Goal: Task Accomplishment & Management: Manage account settings

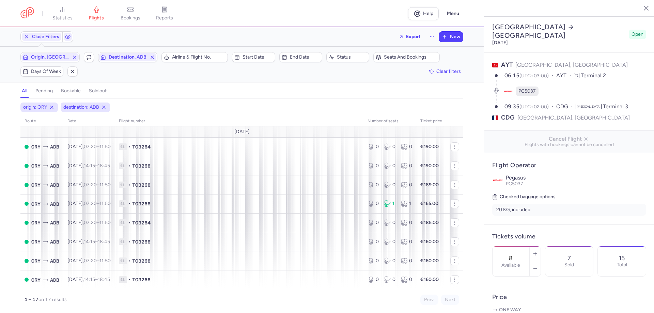
select select "days"
click at [329, 150] on span "1L • TO3264" at bounding box center [239, 146] width 240 height 7
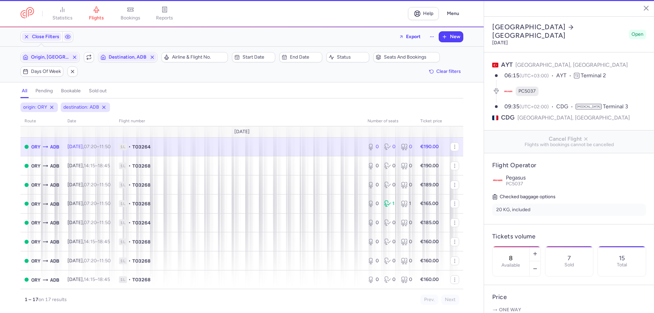
type input "0"
type input "9"
select select "hours"
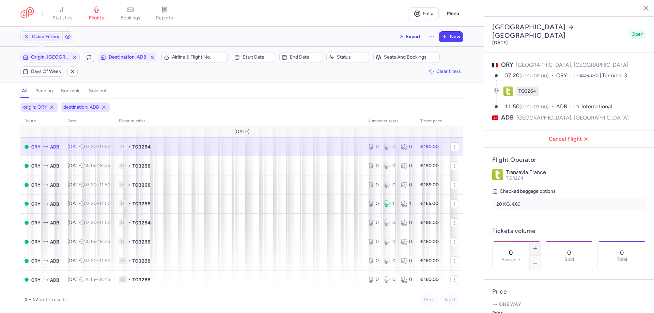
click at [538, 246] on icon "button" at bounding box center [534, 248] width 5 height 5
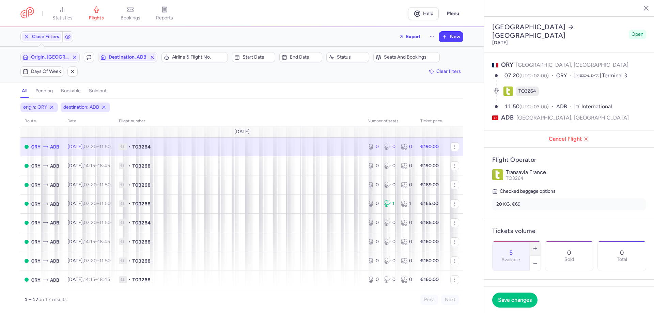
click at [538, 246] on icon "button" at bounding box center [534, 248] width 5 height 5
click at [520, 302] on span "Save changes" at bounding box center [515, 300] width 34 height 6
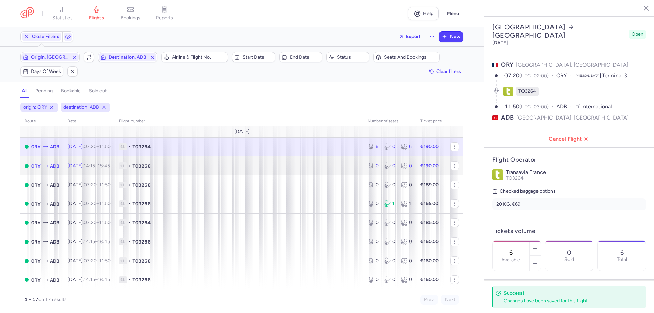
click at [363, 160] on td "0 0 0" at bounding box center [389, 165] width 53 height 19
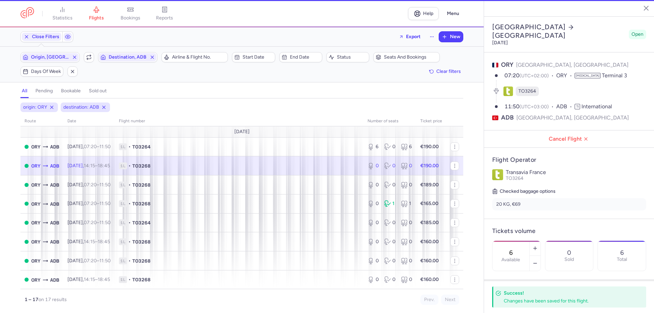
type input "0"
type input "2"
select select "days"
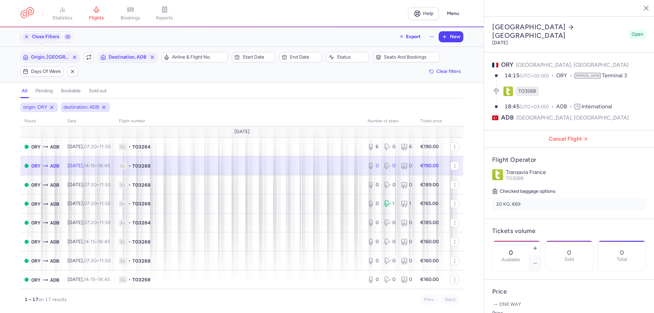
click at [376, 168] on div "0 0 0" at bounding box center [390, 166] width 50 height 12
click at [352, 152] on td "1L • TO3264" at bounding box center [239, 146] width 249 height 19
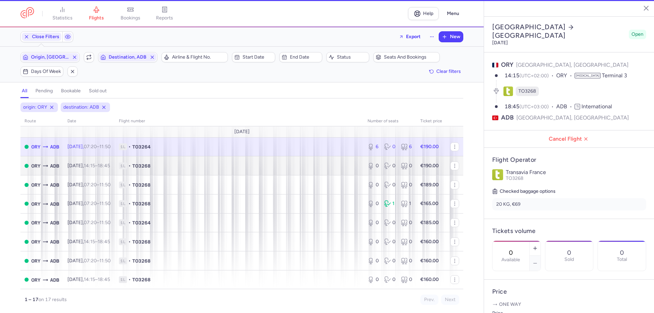
type input "6"
type input "9"
select select "hours"
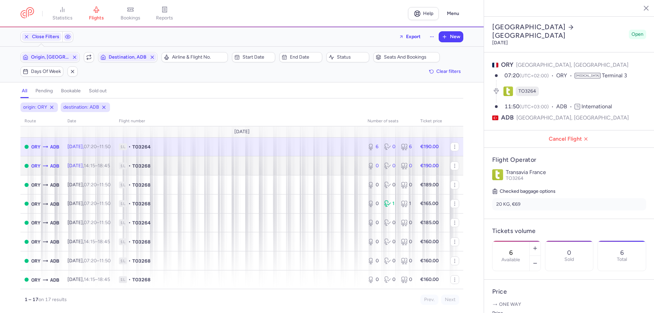
drag, startPoint x: 347, startPoint y: 162, endPoint x: 415, endPoint y: 174, distance: 68.7
click at [347, 163] on span "1L • TO3268" at bounding box center [239, 165] width 240 height 7
type input "0"
type input "2"
select select "days"
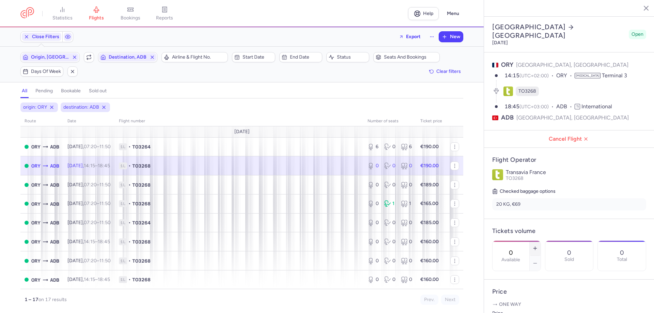
click at [538, 246] on icon "button" at bounding box center [534, 248] width 5 height 5
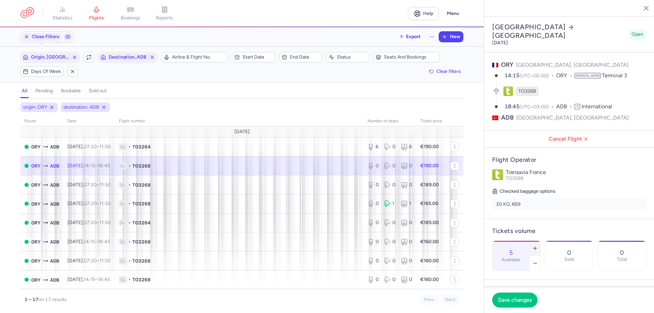
click at [538, 246] on icon "button" at bounding box center [534, 248] width 5 height 5
click at [538, 261] on icon "button" at bounding box center [534, 263] width 5 height 5
click at [526, 303] on button "Save changes" at bounding box center [514, 299] width 45 height 15
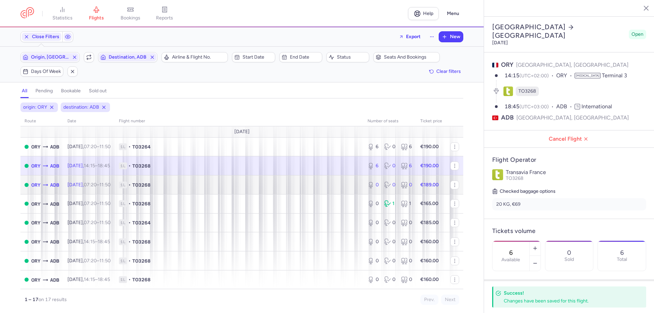
click at [348, 190] on td "1L • TO3268" at bounding box center [239, 184] width 249 height 19
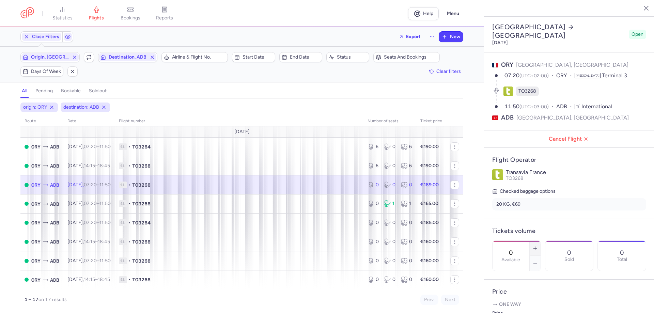
click at [538, 246] on icon "button" at bounding box center [534, 248] width 5 height 5
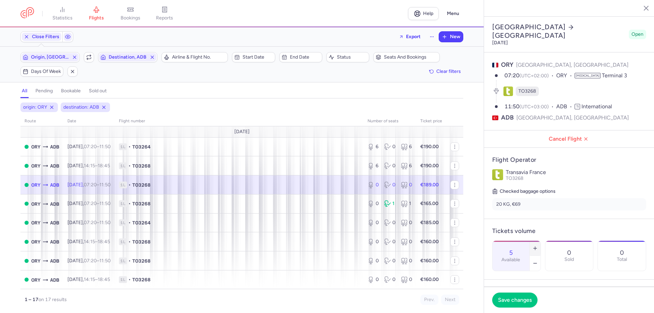
click at [538, 246] on icon "button" at bounding box center [534, 248] width 5 height 5
click at [518, 297] on span "Save changes" at bounding box center [515, 300] width 34 height 6
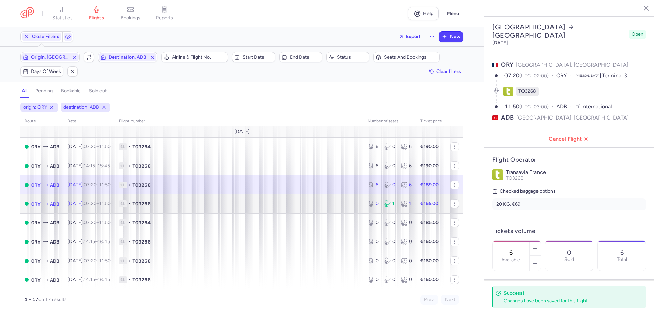
click at [347, 205] on span "1L • TO3268" at bounding box center [239, 203] width 240 height 7
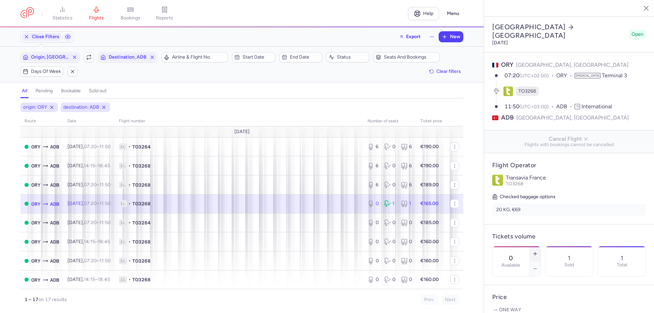
click at [538, 251] on icon "button" at bounding box center [534, 253] width 5 height 5
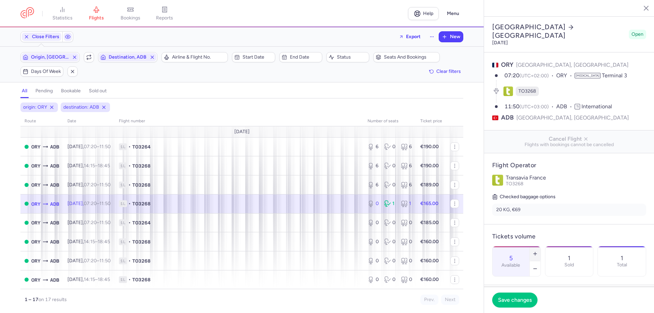
click at [538, 251] on icon "button" at bounding box center [534, 253] width 5 height 5
click at [522, 299] on span "Save changes" at bounding box center [515, 300] width 34 height 6
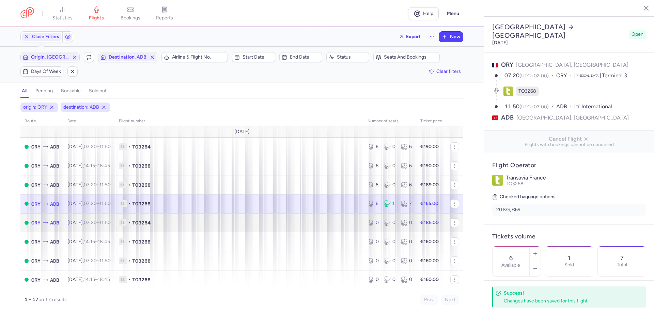
click at [346, 222] on span "1L • TO3264" at bounding box center [239, 222] width 240 height 7
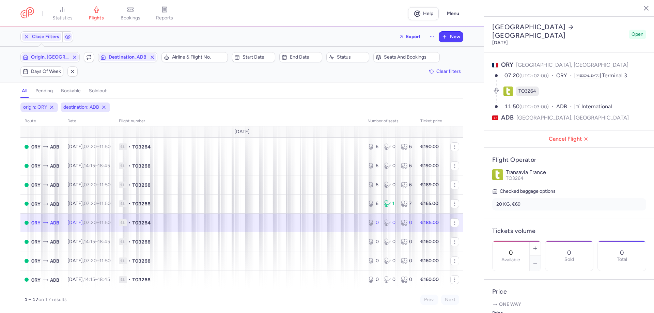
click at [416, 219] on td "1L • TO3264" at bounding box center [431, 222] width 30 height 19
click at [540, 241] on button "button" at bounding box center [535, 248] width 11 height 15
click at [538, 246] on icon "button" at bounding box center [534, 248] width 5 height 5
click at [540, 241] on button "button" at bounding box center [535, 248] width 11 height 15
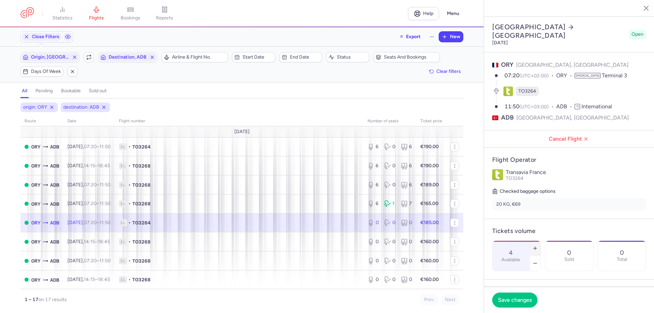
click at [540, 241] on button "button" at bounding box center [535, 248] width 11 height 15
click at [538, 261] on icon "button" at bounding box center [534, 263] width 5 height 5
click at [540, 241] on button "button" at bounding box center [535, 248] width 11 height 15
type input "6"
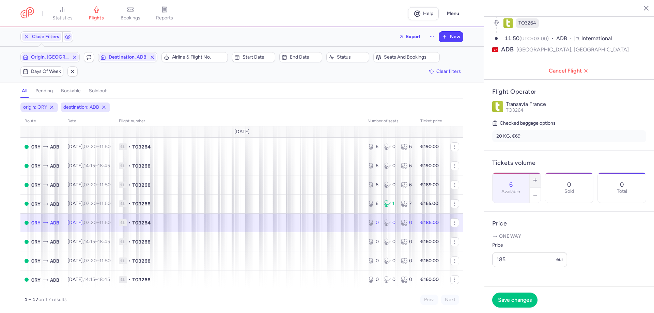
scroll to position [102, 0]
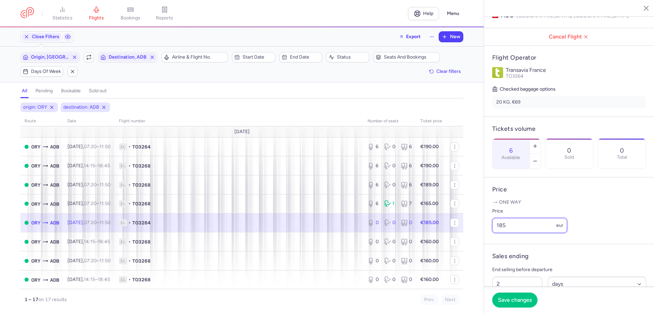
drag, startPoint x: 522, startPoint y: 236, endPoint x: 481, endPoint y: 232, distance: 41.0
click at [481, 232] on div "statistics flights bookings reports Help Menu Close Filters Export New Filters …" at bounding box center [327, 156] width 654 height 313
type input "160"
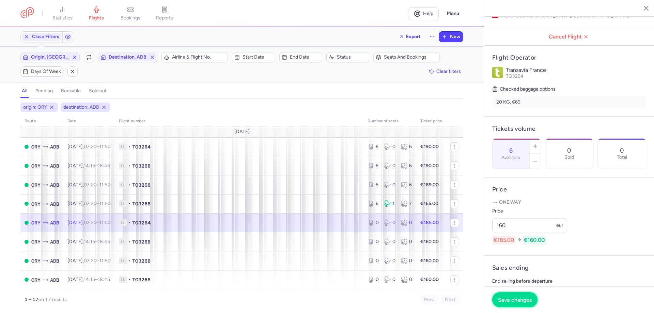
click at [511, 295] on button "Save changes" at bounding box center [514, 299] width 45 height 15
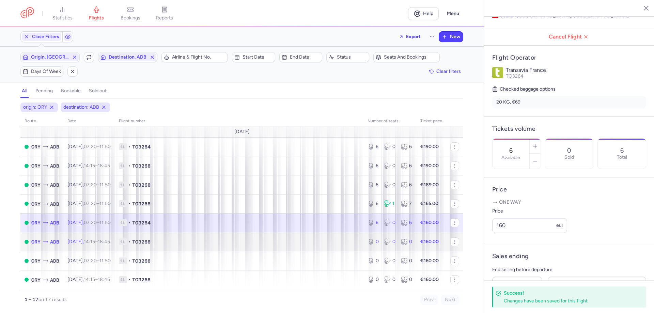
click at [334, 245] on span "1L • TO3268" at bounding box center [239, 241] width 240 height 7
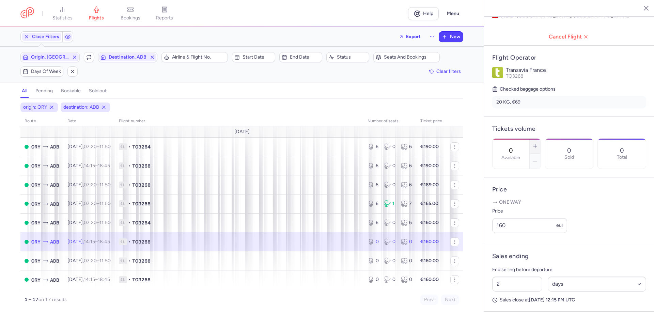
click at [538, 143] on icon "button" at bounding box center [534, 145] width 5 height 5
click at [535, 144] on line "button" at bounding box center [535, 145] width 0 height 3
click at [538, 143] on icon "button" at bounding box center [534, 145] width 5 height 5
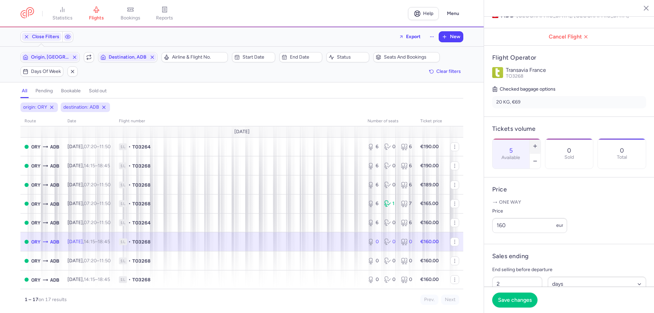
click at [538, 143] on icon "button" at bounding box center [534, 145] width 5 height 5
click at [520, 301] on span "Save changes" at bounding box center [515, 300] width 34 height 6
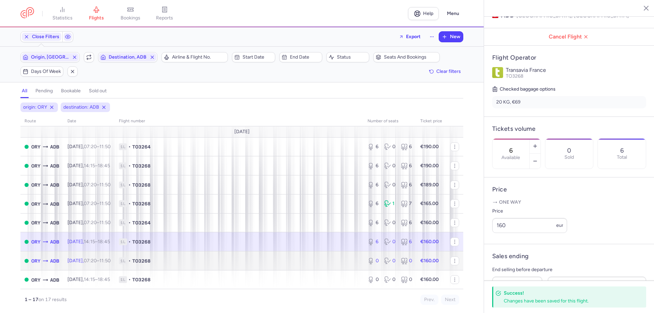
click at [348, 265] on td "1L • TO3268" at bounding box center [239, 260] width 249 height 19
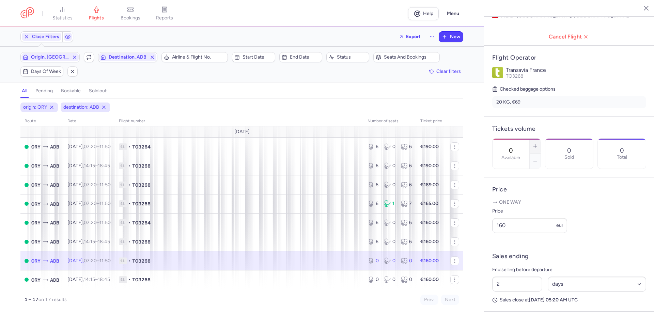
click at [538, 143] on icon "button" at bounding box center [534, 145] width 5 height 5
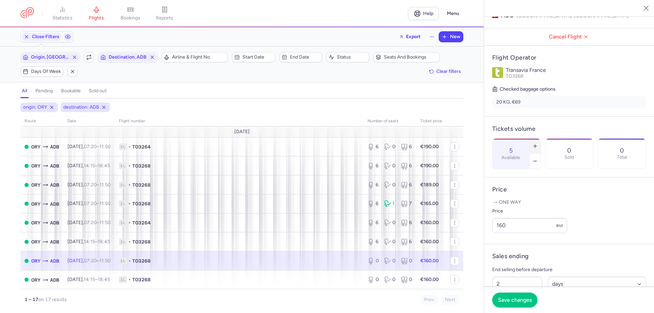
click at [538, 143] on icon "button" at bounding box center [534, 145] width 5 height 5
type input "6"
click at [514, 300] on span "Save changes" at bounding box center [515, 300] width 34 height 6
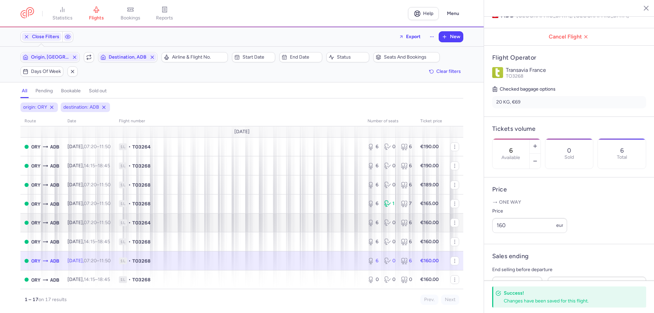
scroll to position [68, 0]
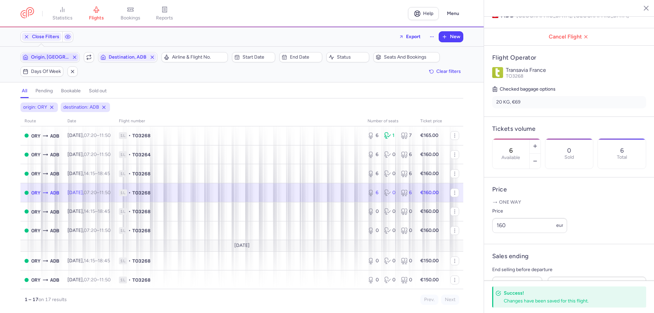
click at [40, 60] on span "Origin, [GEOGRAPHIC_DATA]" at bounding box center [49, 57] width 57 height 8
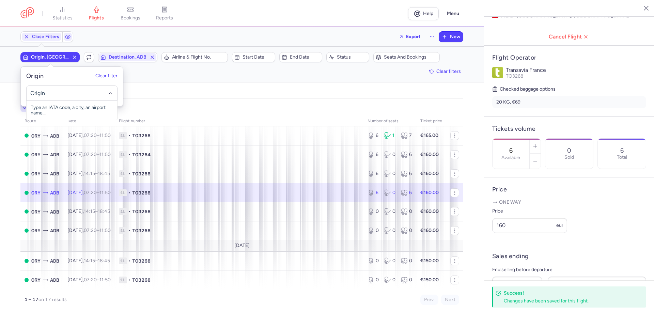
click at [54, 90] on input "-searchbox" at bounding box center [71, 93] width 83 height 7
click at [91, 111] on span "[PERSON_NAME][GEOGRAPHIC_DATA], [GEOGRAPHIC_DATA], [GEOGRAPHIC_DATA] ADB" at bounding box center [72, 116] width 91 height 30
type input "adb"
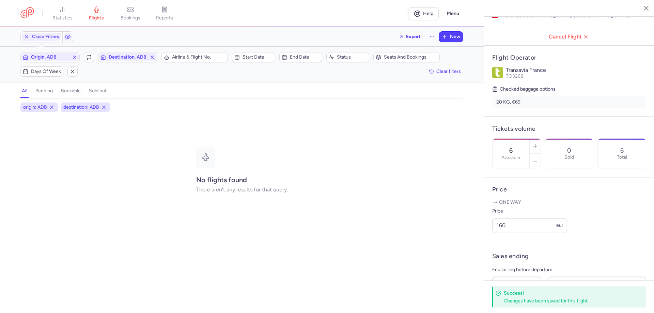
click at [130, 52] on div "Origin, ADB Include return Destination, ADB" at bounding box center [88, 57] width 141 height 14
click at [127, 57] on span "Destination, ADB" at bounding box center [128, 56] width 38 height 5
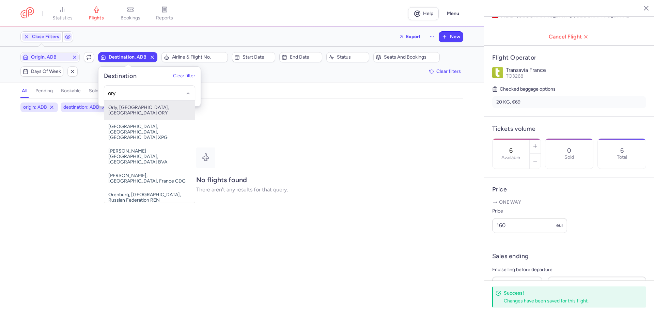
click at [121, 112] on span "Orly, [GEOGRAPHIC_DATA], [GEOGRAPHIC_DATA] ORY" at bounding box center [149, 110] width 91 height 19
type input "ory"
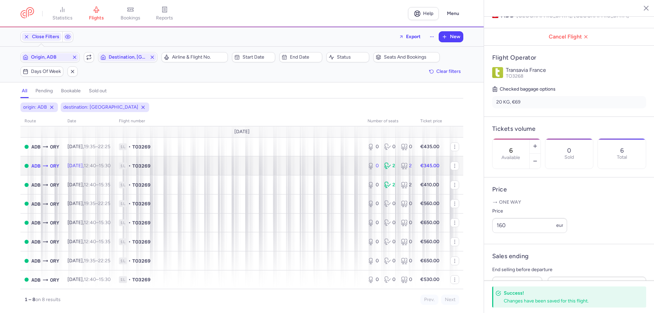
click at [278, 171] on td "1L • TO3269" at bounding box center [239, 165] width 249 height 19
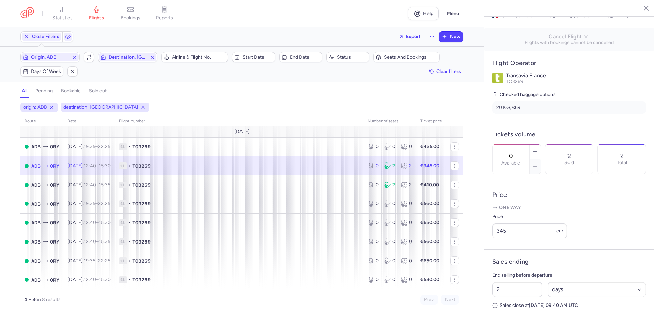
click at [540, 159] on div at bounding box center [535, 159] width 11 height 0
click at [540, 144] on button "button" at bounding box center [535, 151] width 11 height 15
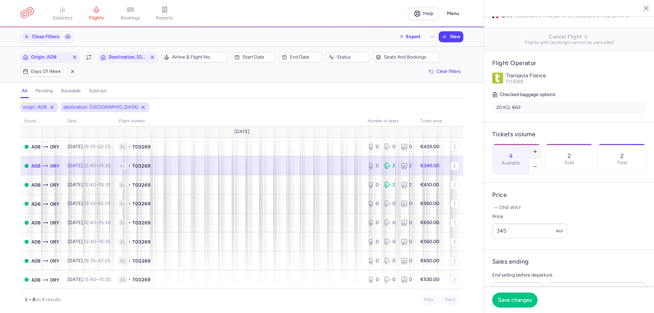
click at [540, 144] on button "button" at bounding box center [535, 151] width 11 height 15
type input "6"
drag, startPoint x: 508, startPoint y: 243, endPoint x: 481, endPoint y: 236, distance: 27.6
click at [481, 236] on div "statistics flights bookings reports Help Menu Close Filters Export New Filters …" at bounding box center [327, 156] width 654 height 313
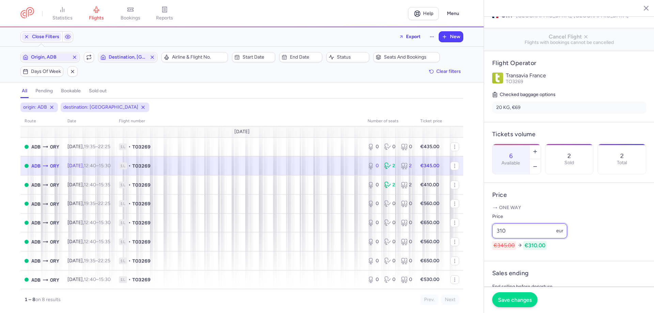
type input "310"
drag, startPoint x: 511, startPoint y: 294, endPoint x: 510, endPoint y: 300, distance: 5.6
click at [513, 297] on button "Save changes" at bounding box center [514, 299] width 45 height 15
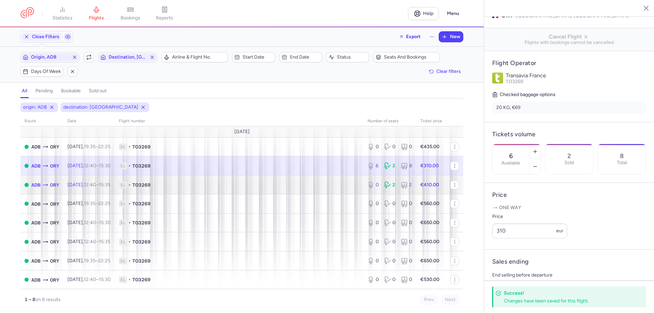
click at [327, 192] on td "1L • TO3269" at bounding box center [239, 184] width 249 height 19
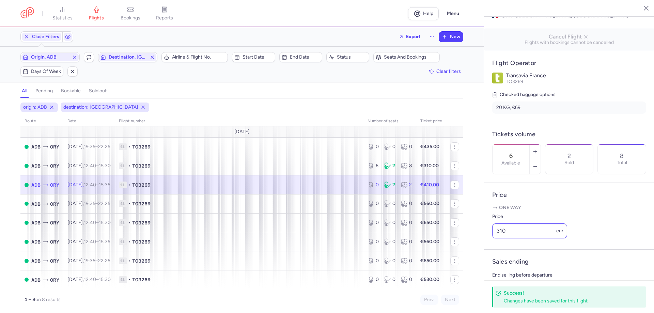
type input "0"
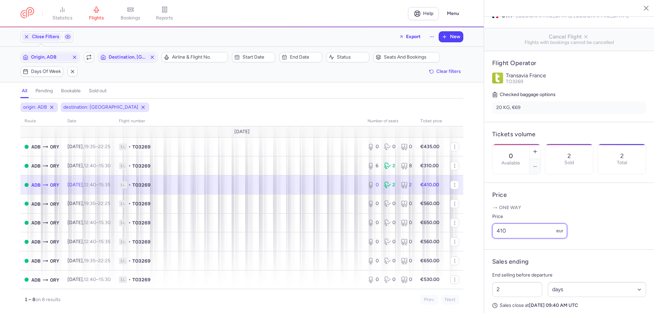
drag, startPoint x: 503, startPoint y: 240, endPoint x: 484, endPoint y: 240, distance: 18.7
click at [484, 240] on article "Price One way Price 410 eur" at bounding box center [569, 216] width 170 height 67
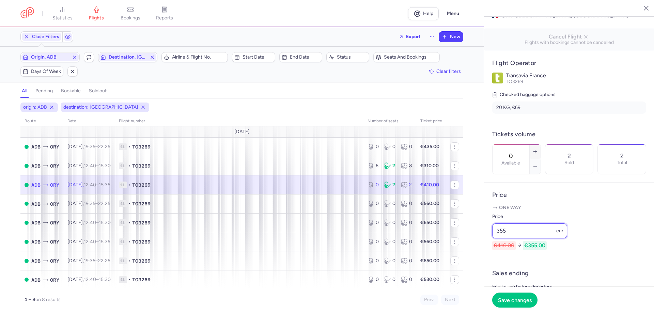
type input "355"
click at [540, 144] on button "button" at bounding box center [535, 151] width 11 height 15
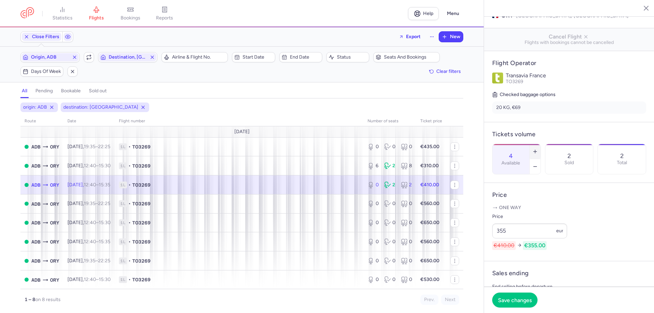
click at [540, 144] on button "button" at bounding box center [535, 151] width 11 height 15
click at [523, 302] on span "Save changes" at bounding box center [515, 300] width 34 height 6
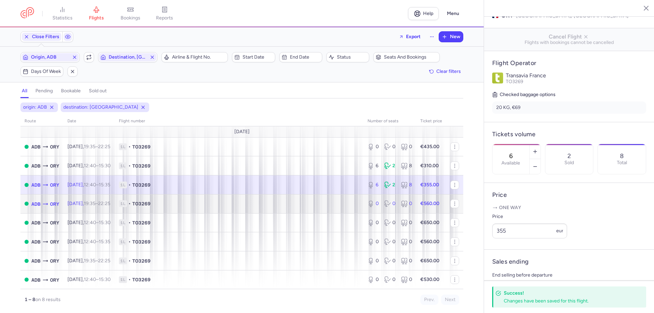
click at [325, 201] on span "1L • TO3269" at bounding box center [239, 203] width 240 height 7
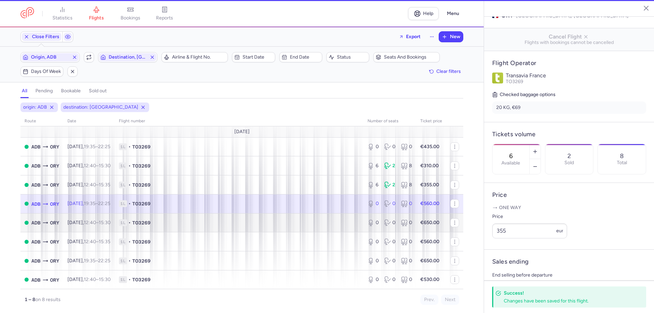
type input "0"
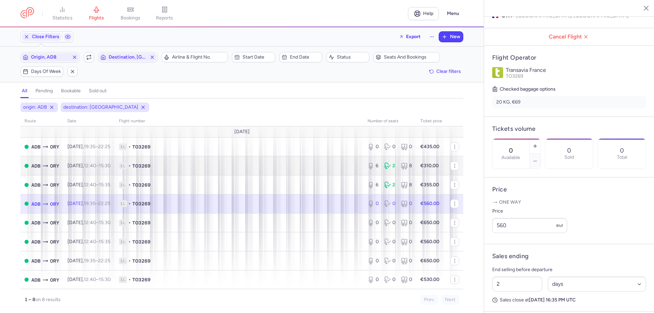
scroll to position [0, 0]
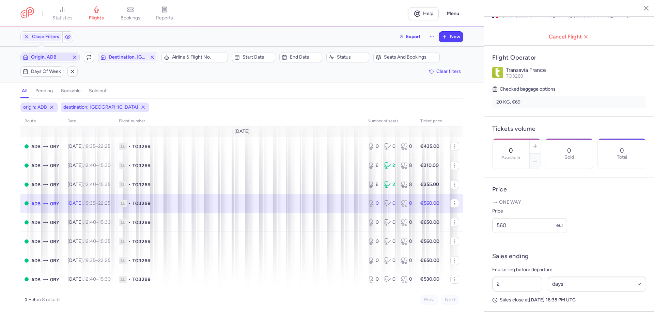
click at [50, 58] on span "Origin, ADB" at bounding box center [50, 56] width 38 height 5
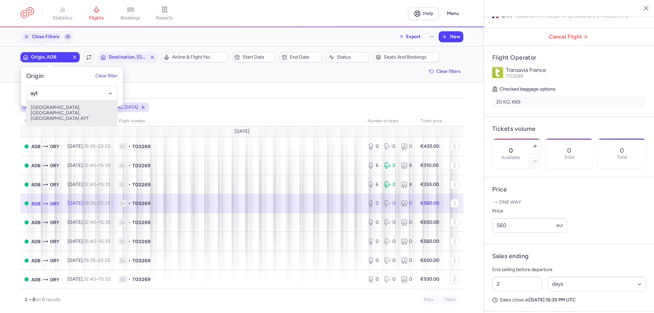
click at [87, 106] on span "[GEOGRAPHIC_DATA], [GEOGRAPHIC_DATA], [GEOGRAPHIC_DATA] AYT" at bounding box center [72, 113] width 91 height 25
type input "ayt"
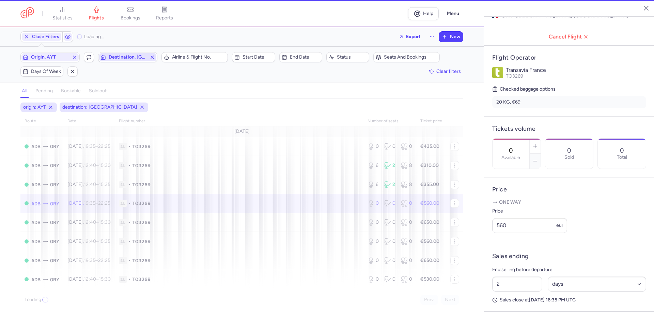
click at [125, 61] on span "Destination, [GEOGRAPHIC_DATA]" at bounding box center [127, 57] width 57 height 8
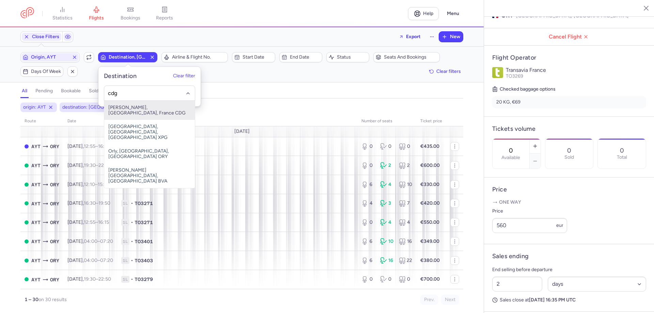
click at [120, 109] on span "[PERSON_NAME], [GEOGRAPHIC_DATA], France CDG" at bounding box center [149, 110] width 91 height 19
type input "cdg"
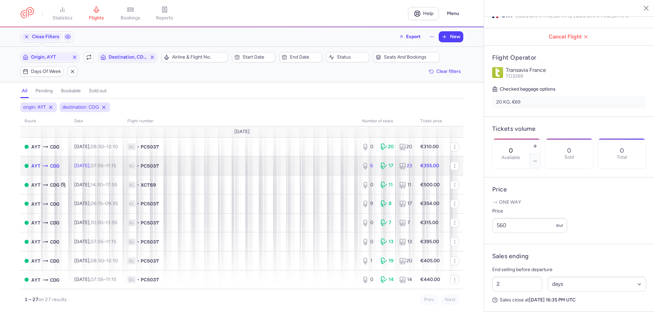
click at [322, 171] on td "1L • PC5037" at bounding box center [240, 165] width 235 height 19
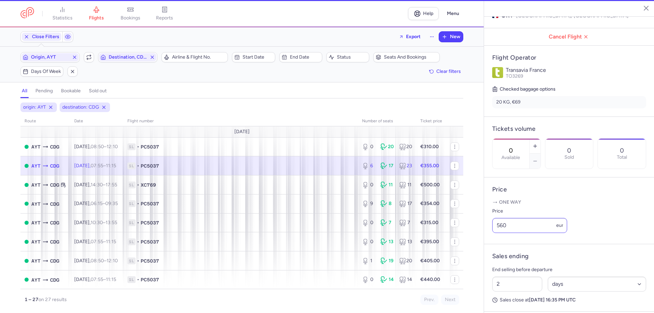
type input "6"
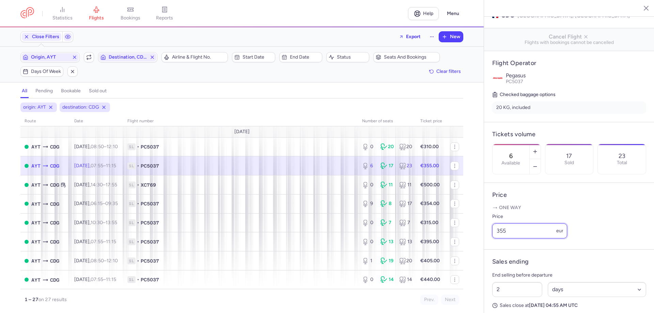
drag, startPoint x: 504, startPoint y: 238, endPoint x: 469, endPoint y: 239, distance: 35.8
click at [469, 239] on div "statistics flights bookings reports Help Menu Close Filters Export New Filters …" at bounding box center [327, 156] width 654 height 313
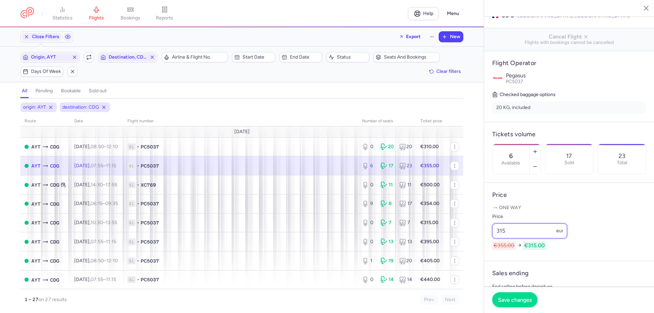
type input "315"
click at [509, 300] on span "Save changes" at bounding box center [515, 300] width 34 height 6
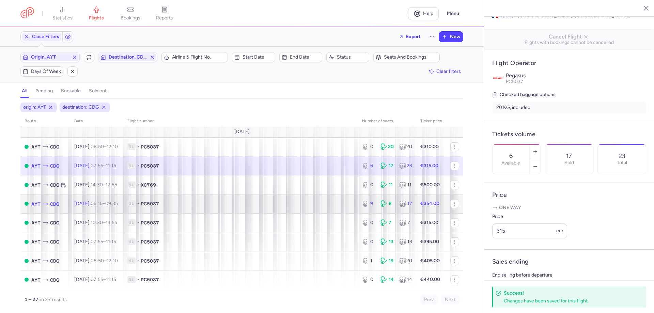
click at [330, 203] on span "1L • PC5037" at bounding box center [240, 203] width 226 height 7
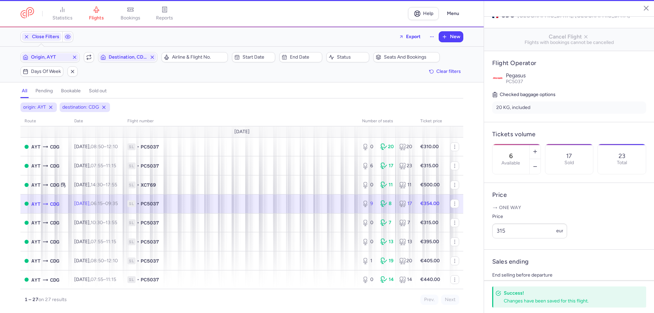
type input "9"
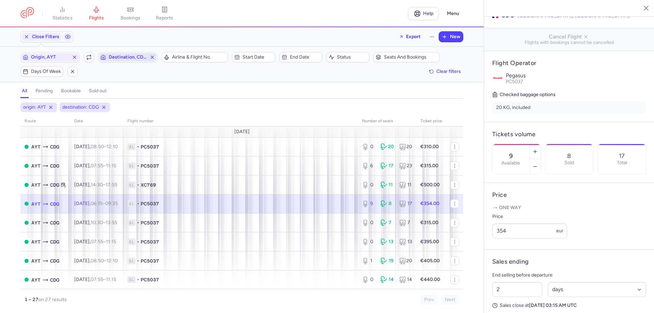
click at [132, 59] on span "Destination, CDG" at bounding box center [128, 56] width 38 height 5
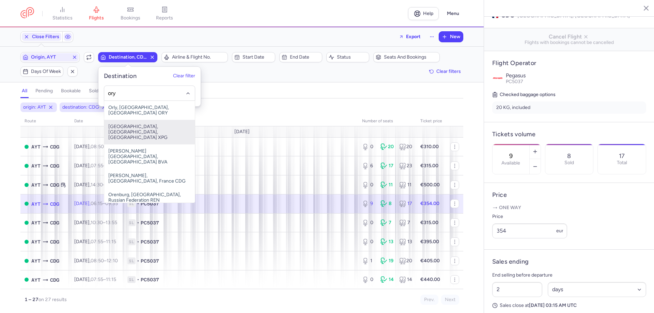
click at [135, 120] on span "[GEOGRAPHIC_DATA], [GEOGRAPHIC_DATA], [GEOGRAPHIC_DATA] XPG" at bounding box center [149, 132] width 91 height 25
type input "ory"
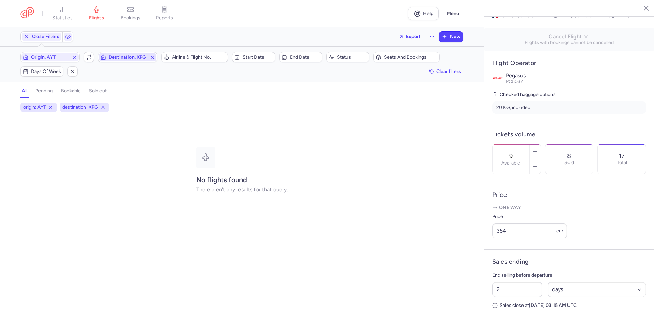
click at [140, 60] on span "Destination, XPG" at bounding box center [128, 56] width 38 height 5
click at [136, 95] on input "-searchbox" at bounding box center [149, 93] width 83 height 7
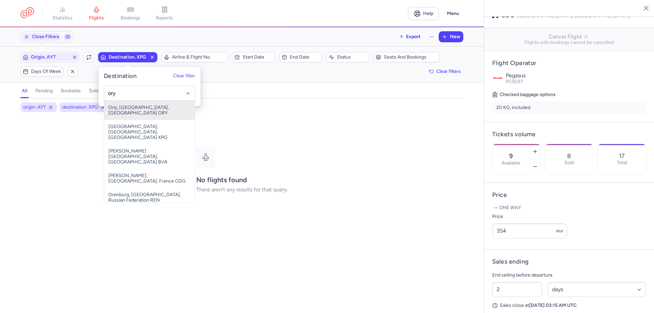
click at [125, 113] on span "Orly, [GEOGRAPHIC_DATA], [GEOGRAPHIC_DATA] ORY" at bounding box center [149, 110] width 91 height 19
type input "ory"
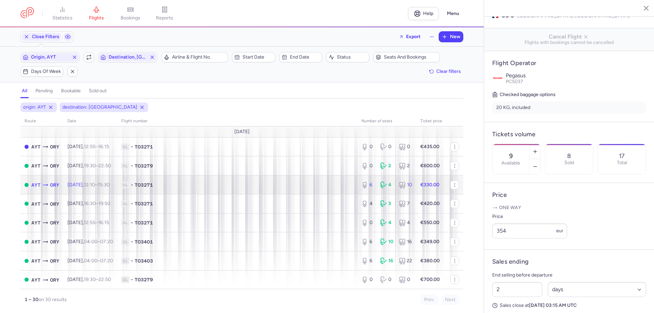
click at [237, 187] on span "1L • TO3271" at bounding box center [237, 185] width 232 height 7
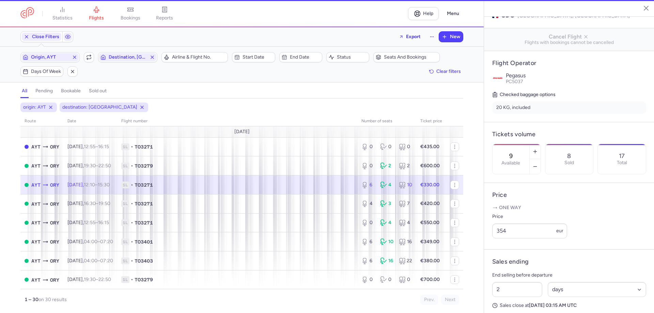
type input "6"
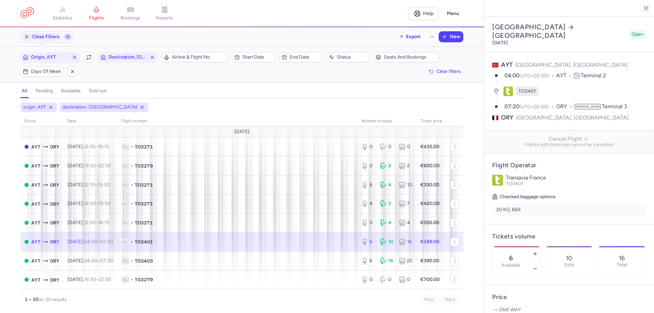
select select "days"
